Goal: Task Accomplishment & Management: Manage account settings

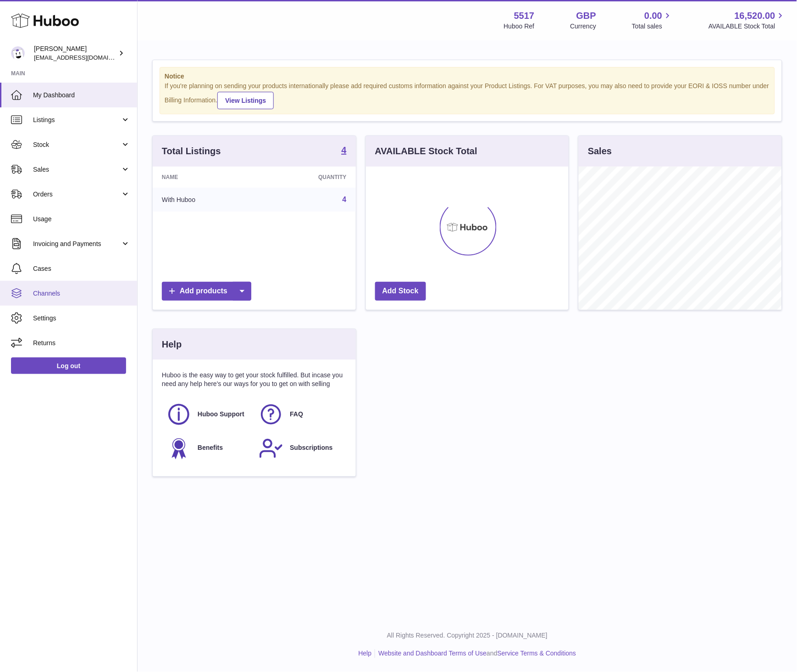
scroll to position [143, 203]
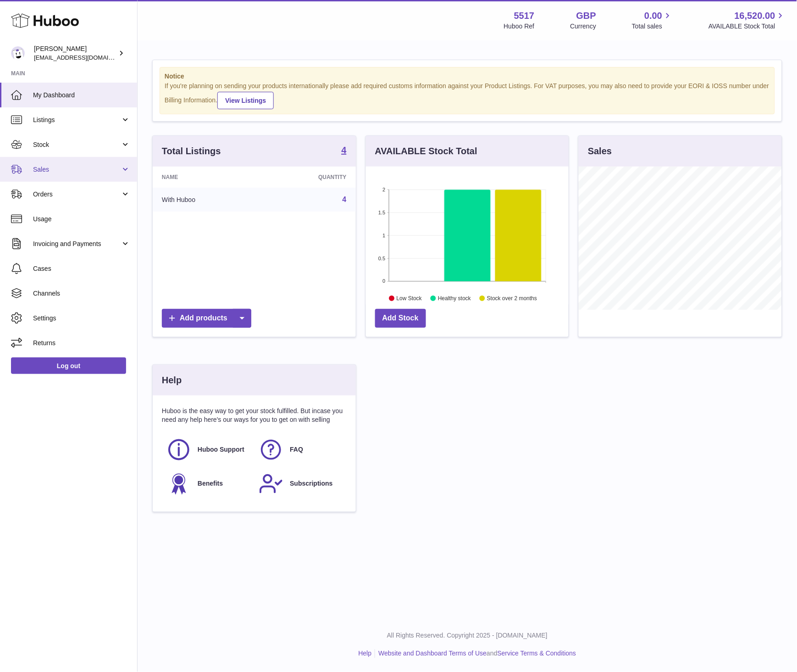
click at [83, 172] on span "Sales" at bounding box center [77, 169] width 88 height 9
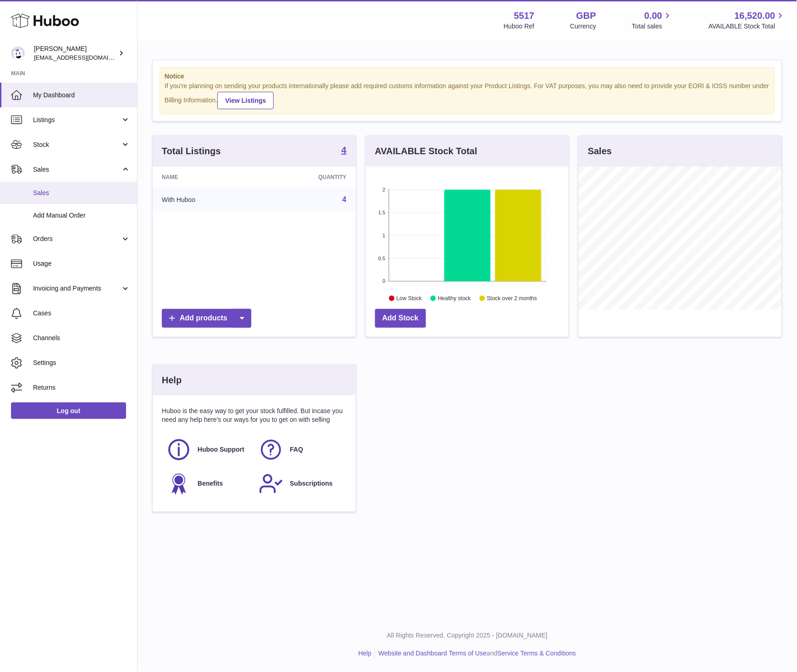
click at [61, 196] on span "Sales" at bounding box center [81, 193] width 97 height 9
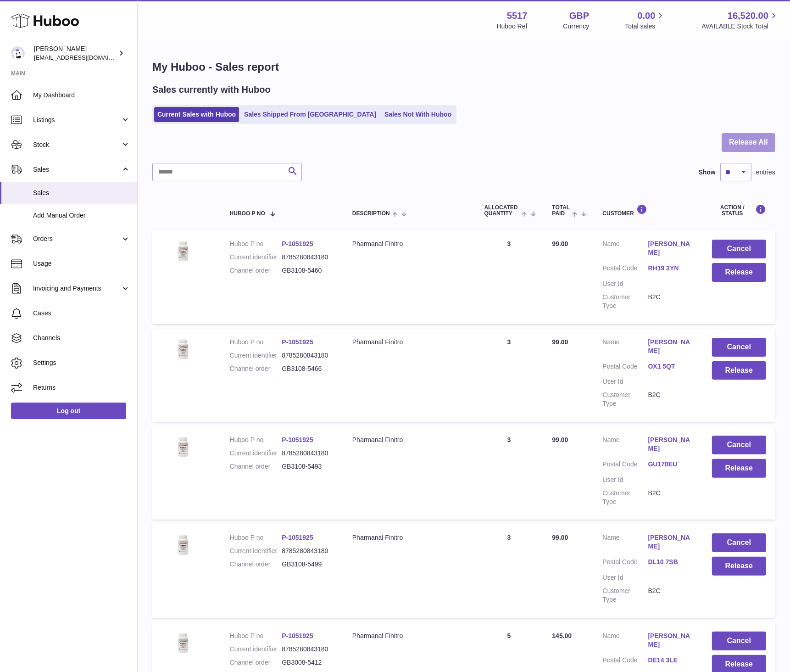
click at [743, 144] on button "Release All" at bounding box center [749, 142] width 54 height 19
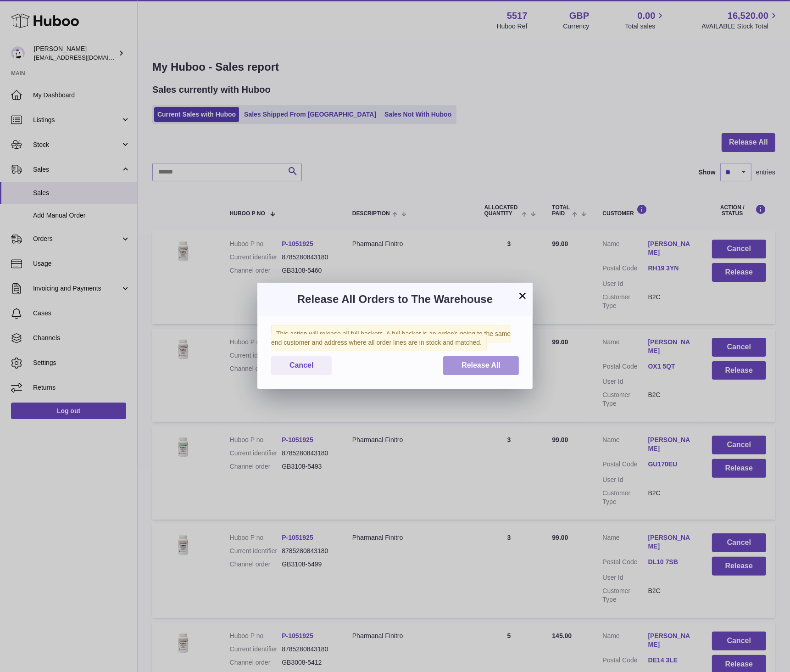
click at [481, 369] on span "Release All" at bounding box center [480, 365] width 39 height 8
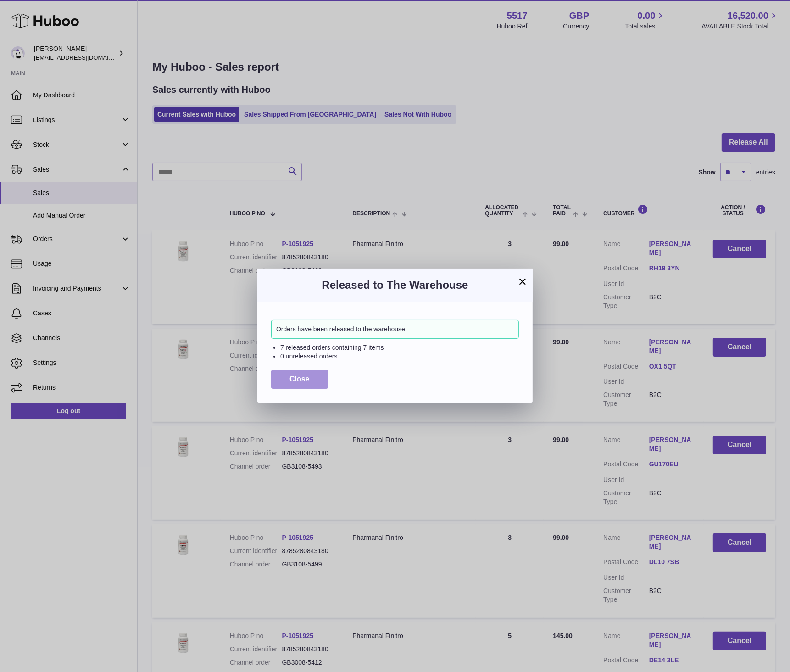
click at [320, 379] on button "Close" at bounding box center [299, 379] width 57 height 19
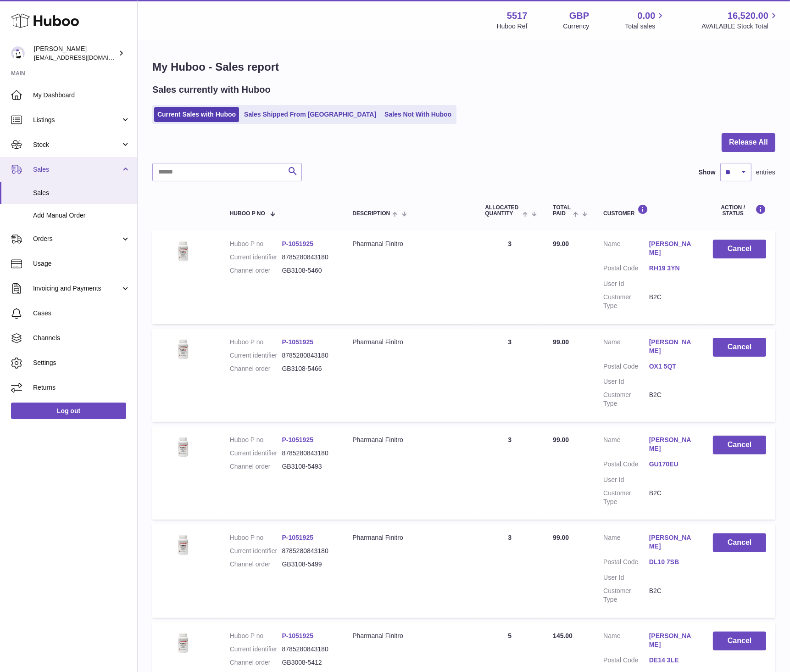
click at [69, 159] on link "Sales" at bounding box center [68, 169] width 137 height 25
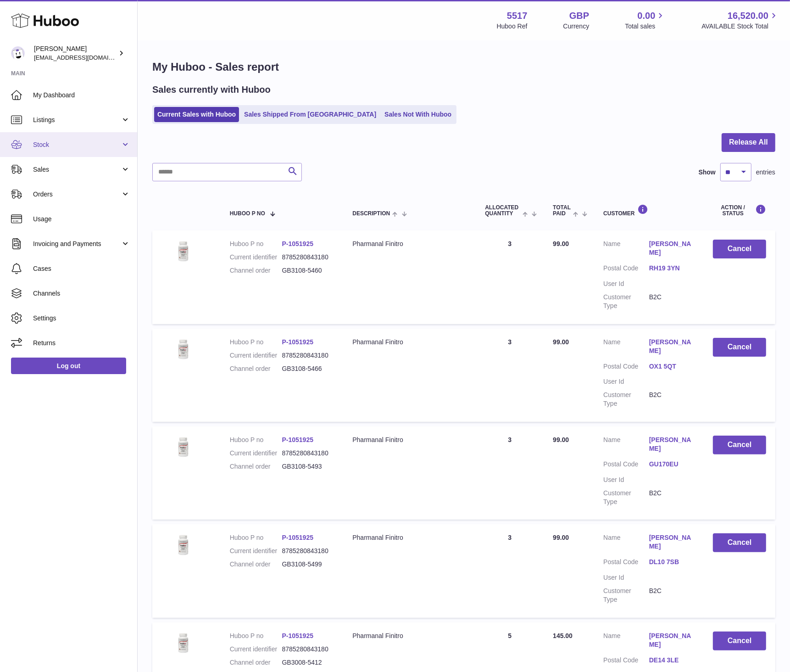
click at [63, 145] on span "Stock" at bounding box center [77, 144] width 88 height 9
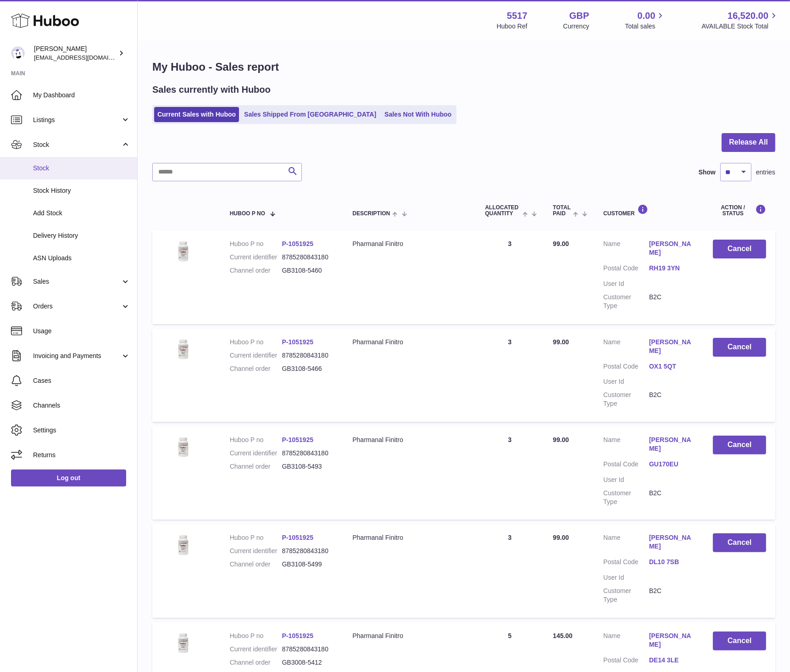
click at [58, 164] on span "Stock" at bounding box center [81, 168] width 97 height 9
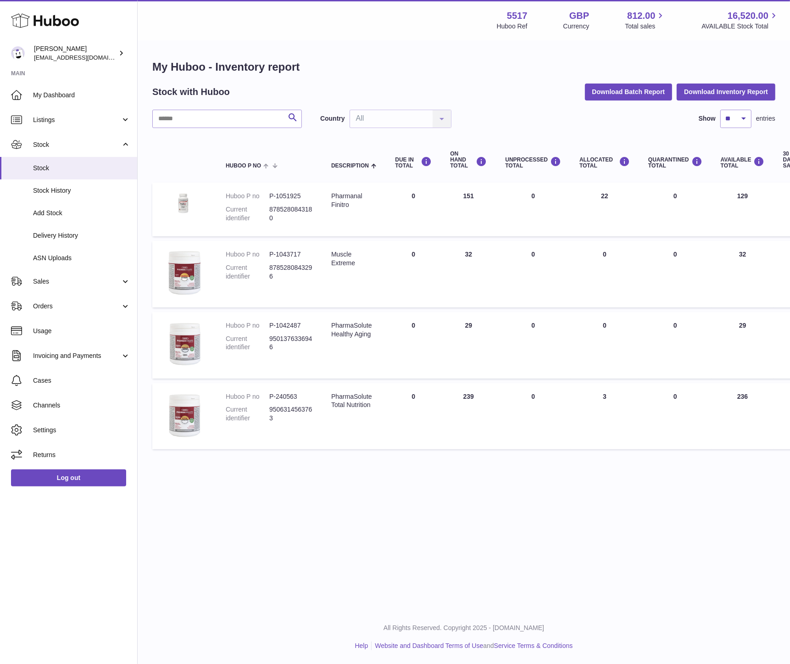
click at [741, 476] on div "Menu Huboo 5517 Huboo Ref GBP Currency 812.00 Total sales 16,520.00 AVAILABLE S…" at bounding box center [464, 305] width 652 height 610
